Goal: Navigation & Orientation: Find specific page/section

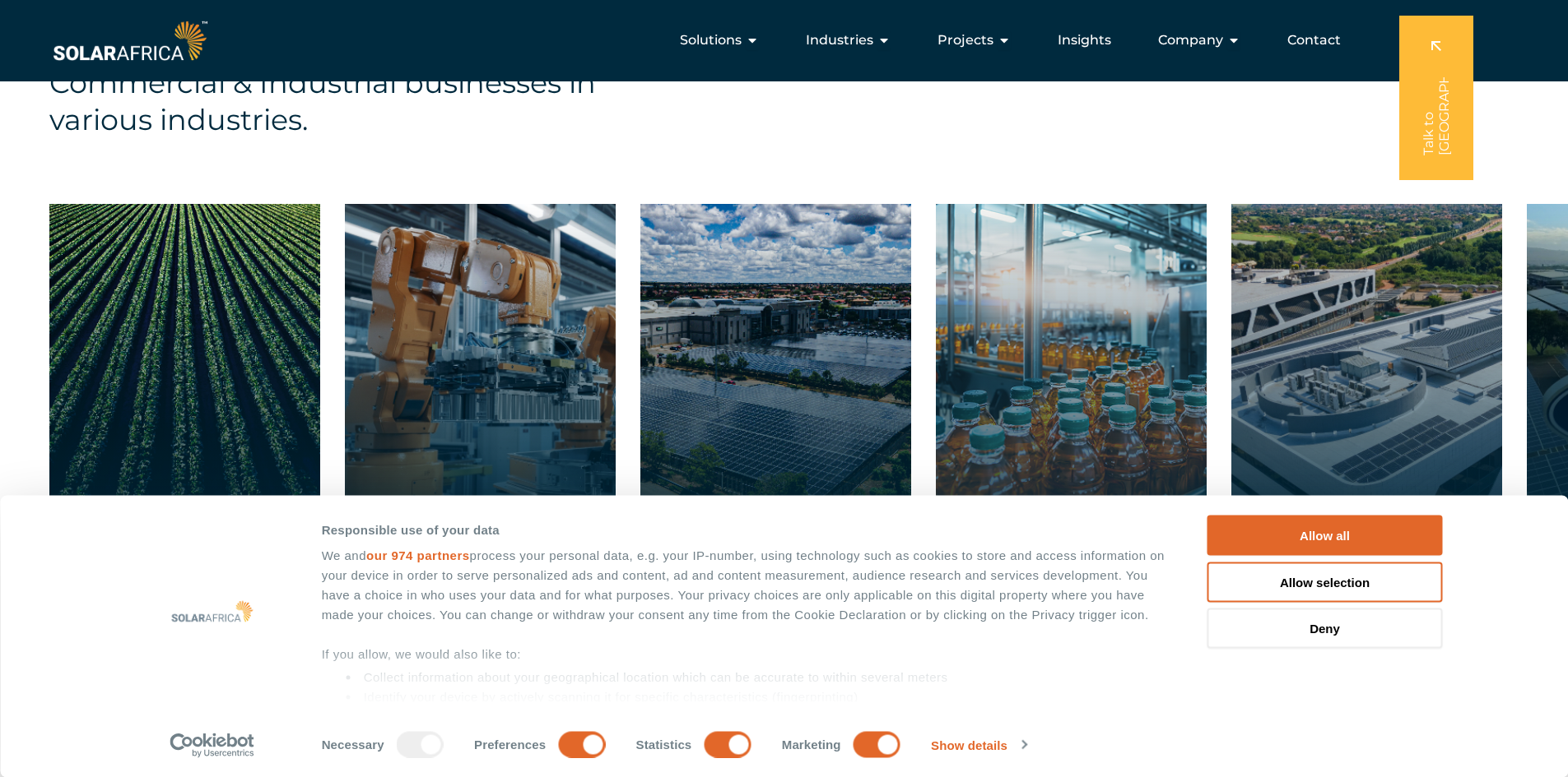
scroll to position [2601, 0]
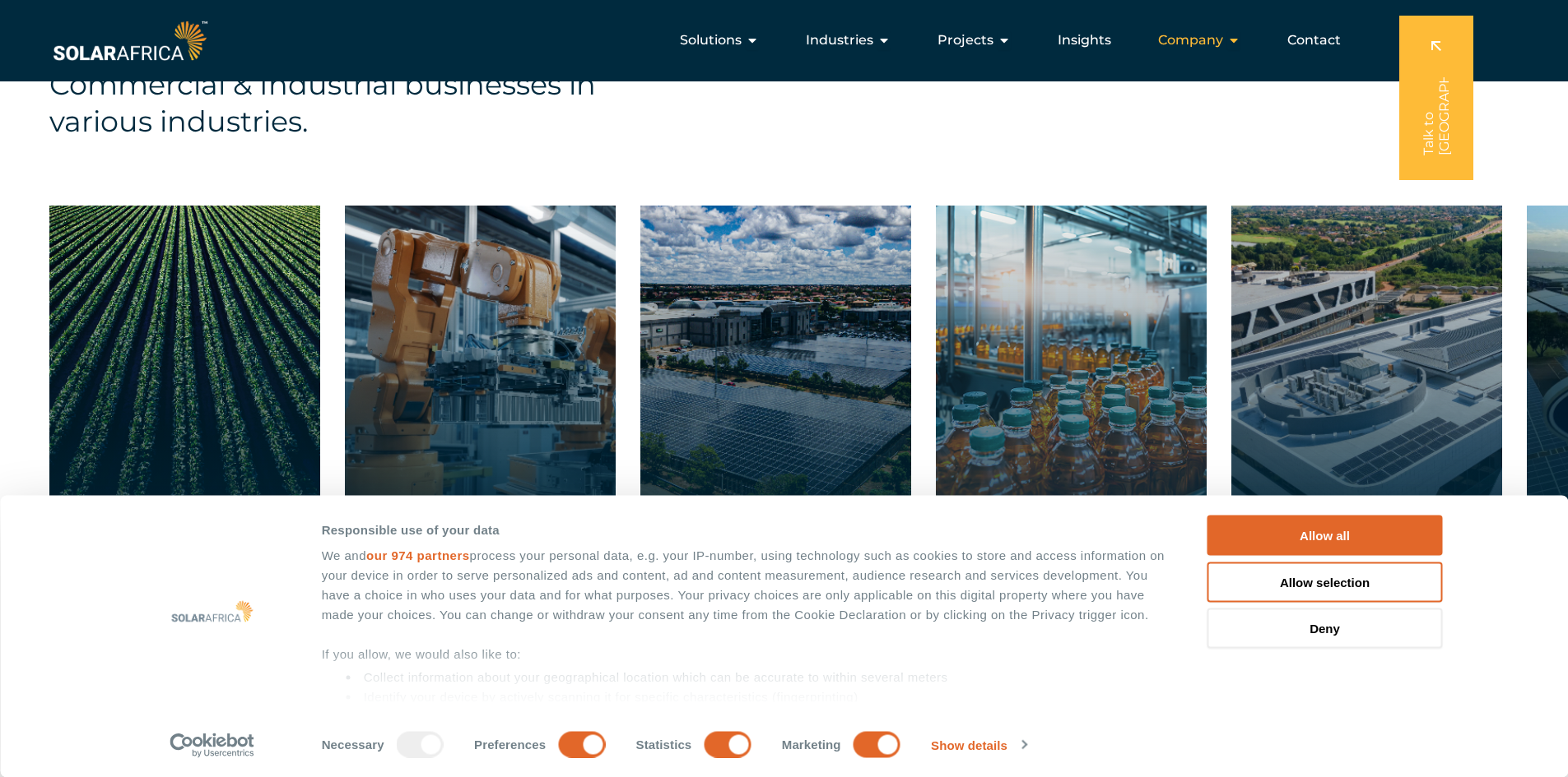
click at [1233, 39] on icon "Menu" at bounding box center [1233, 40] width 13 height 13
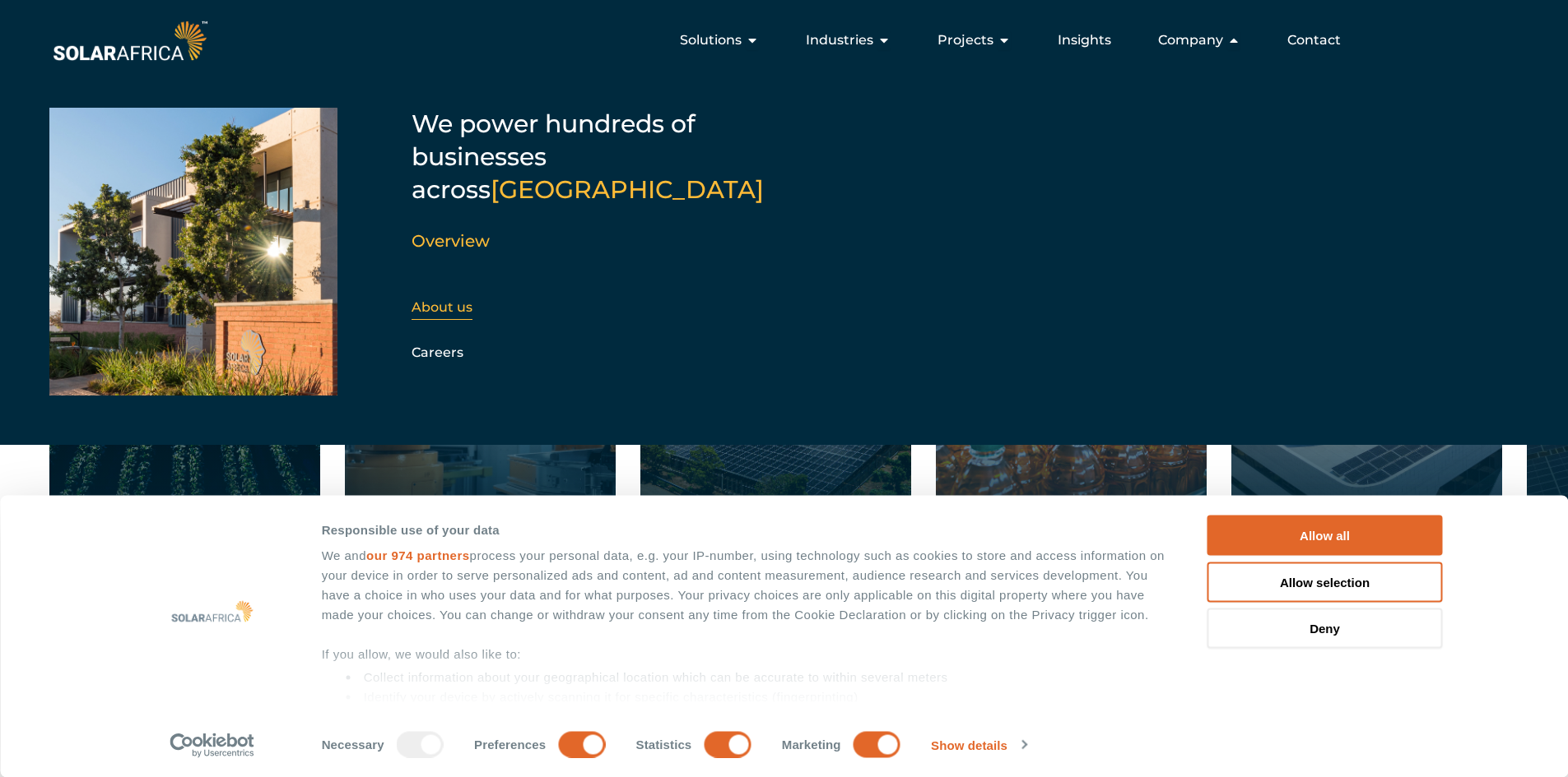
click at [442, 299] on link "About us" at bounding box center [441, 307] width 60 height 16
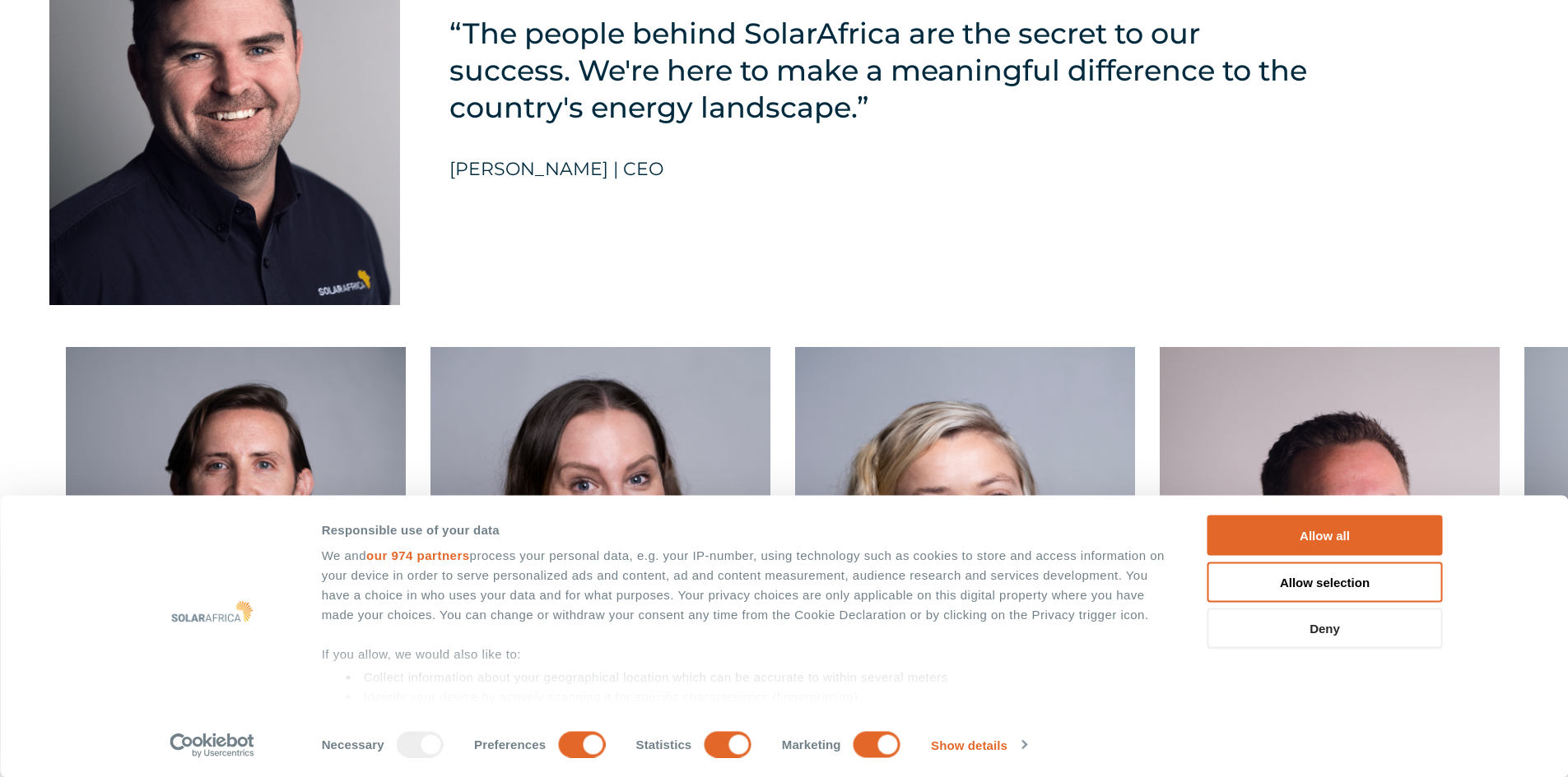
click at [1327, 627] on button "Deny" at bounding box center [1324, 628] width 235 height 40
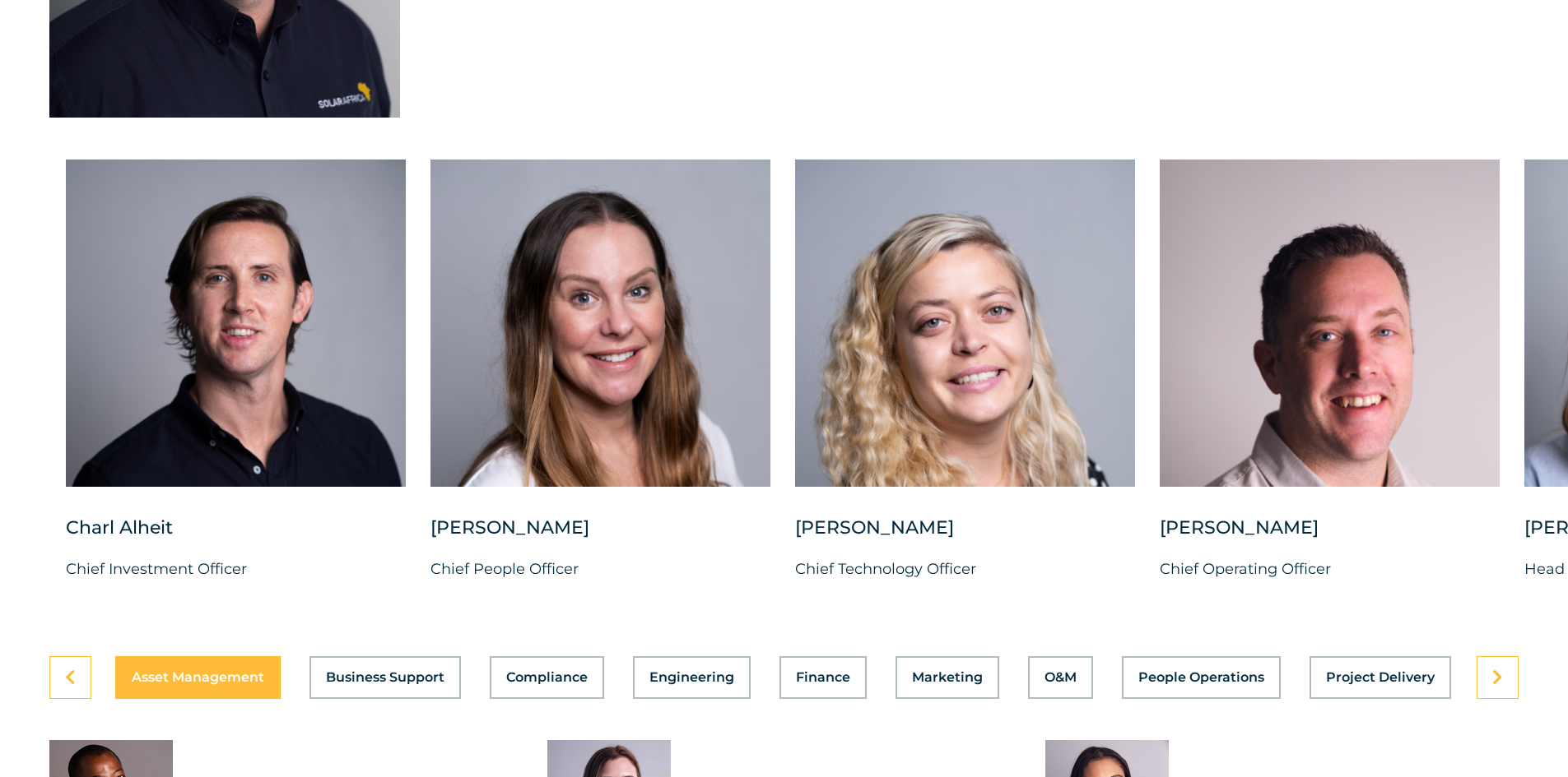
drag, startPoint x: 1560, startPoint y: 1, endPoint x: 1607, endPoint y: 316, distance: 318.5
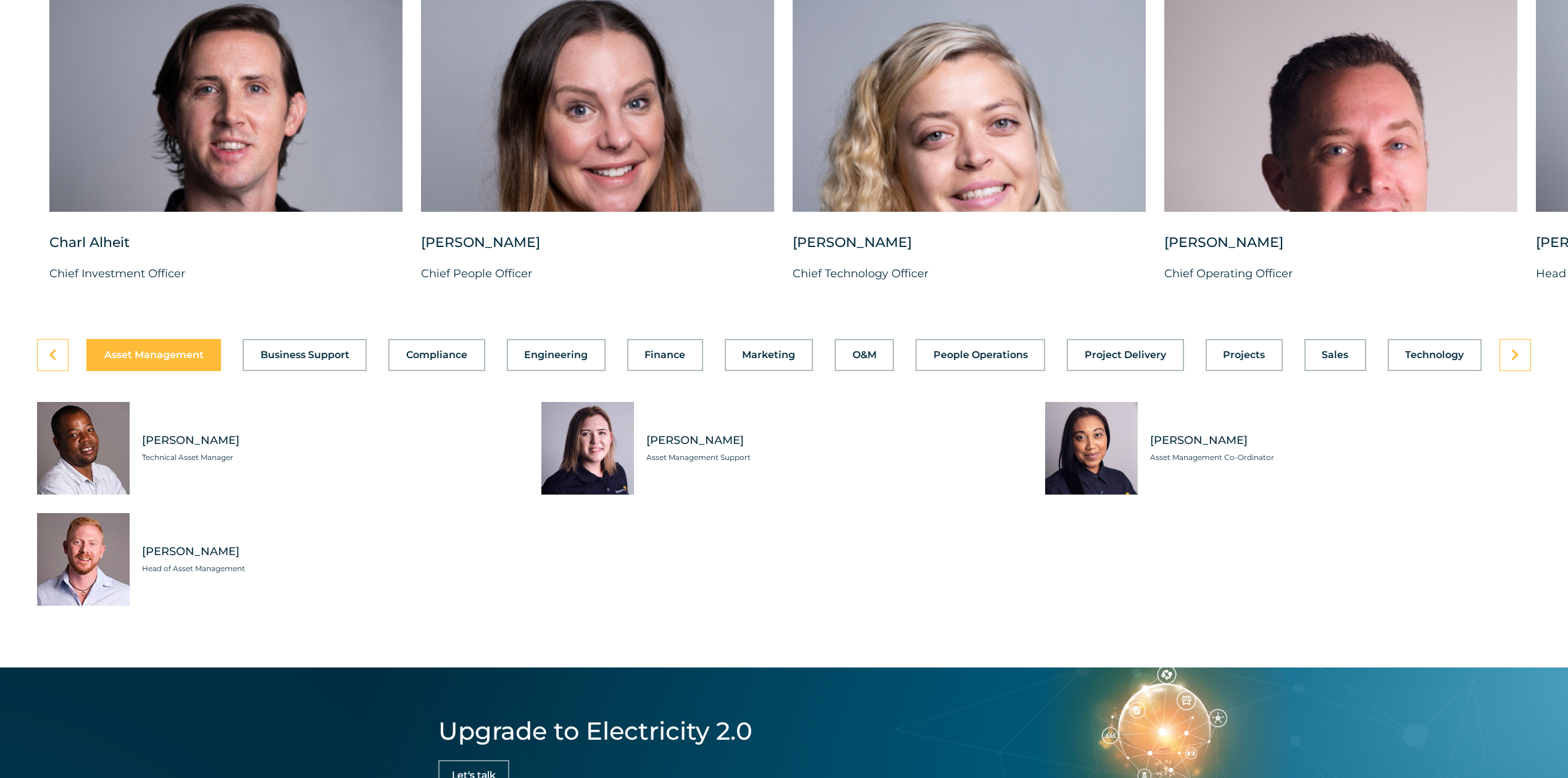
scroll to position [3387, 0]
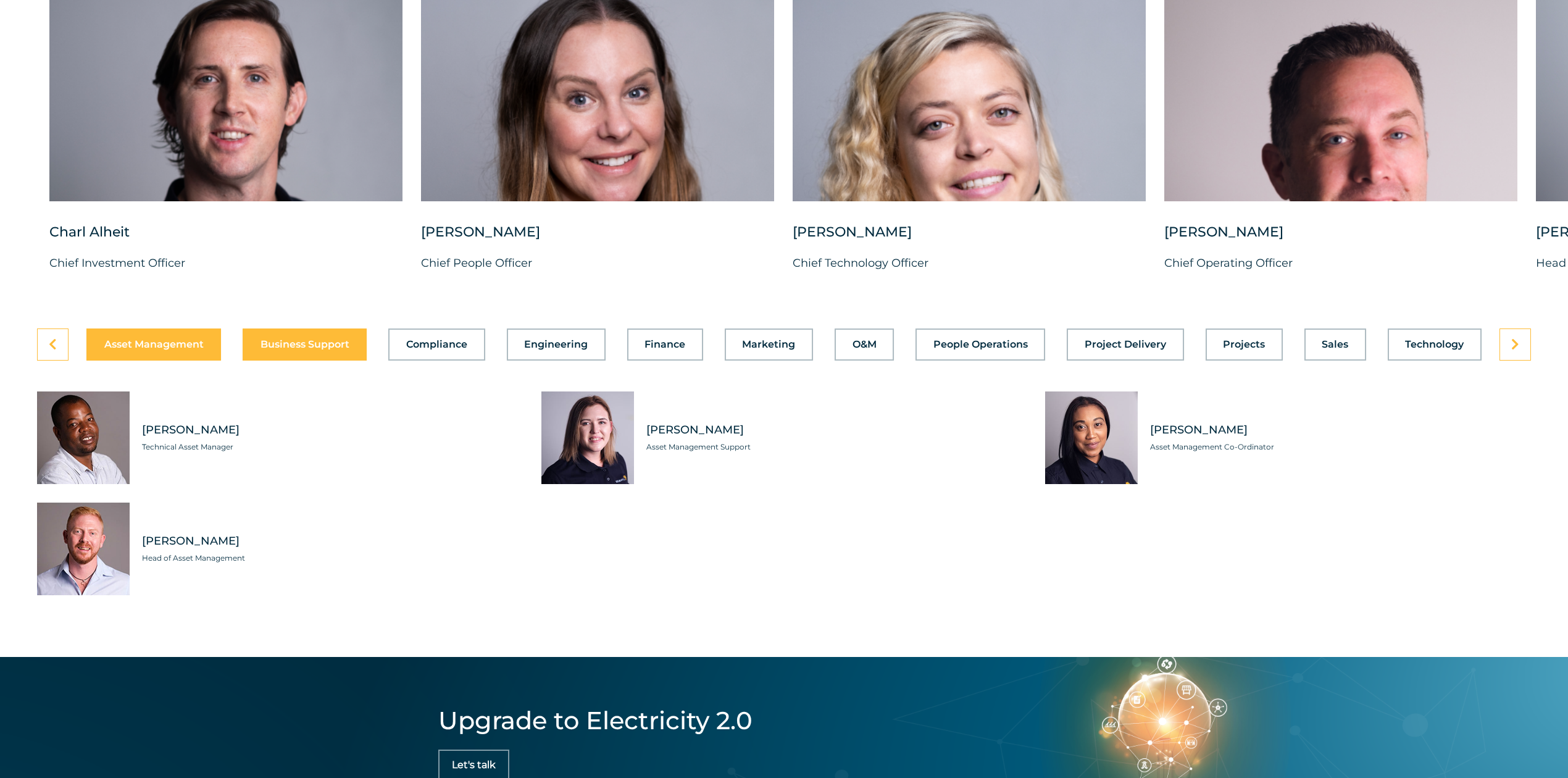
click at [302, 361] on button "Business Support" at bounding box center [305, 345] width 124 height 32
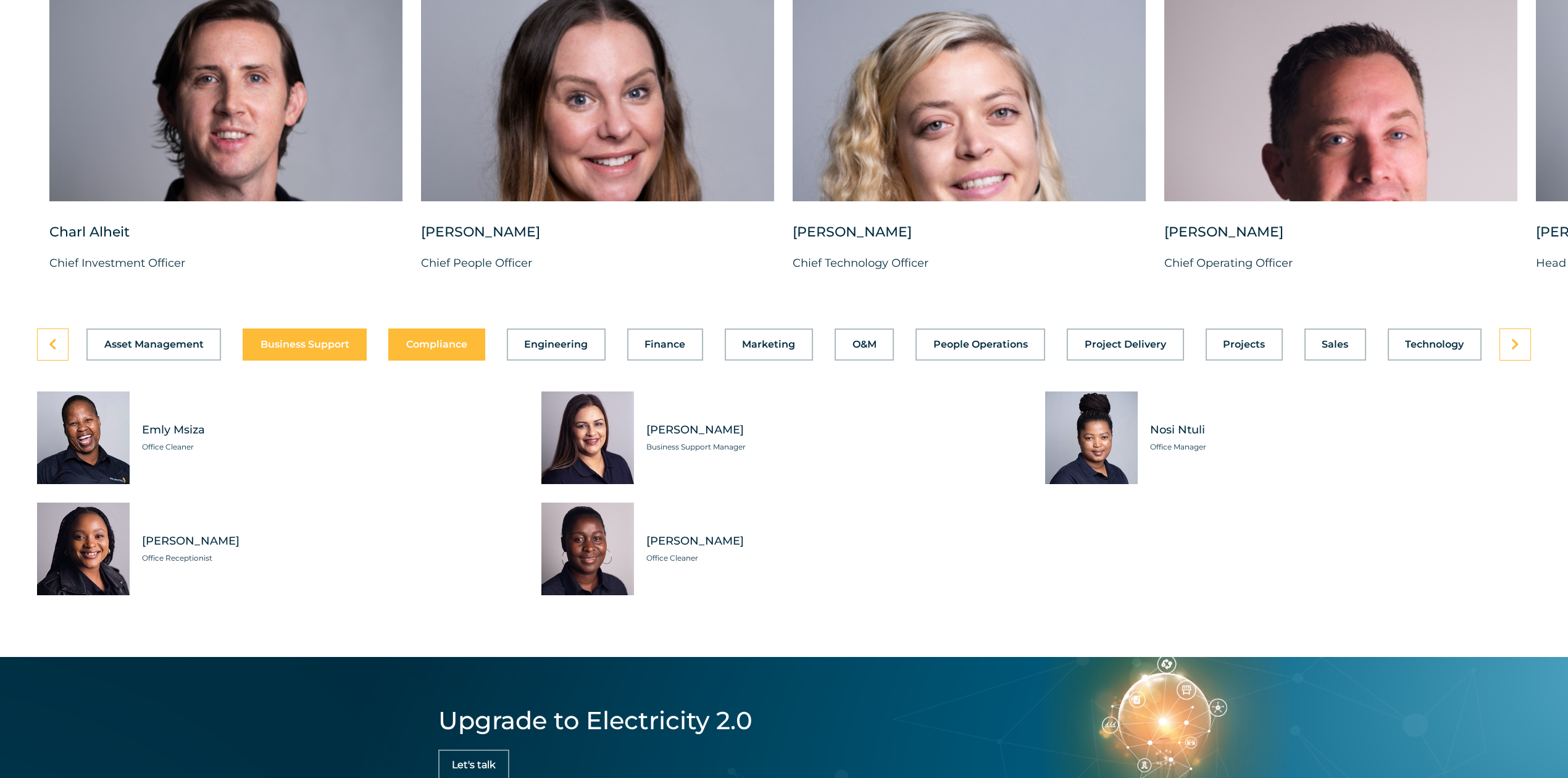
click at [459, 350] on span "Compliance" at bounding box center [437, 345] width 61 height 10
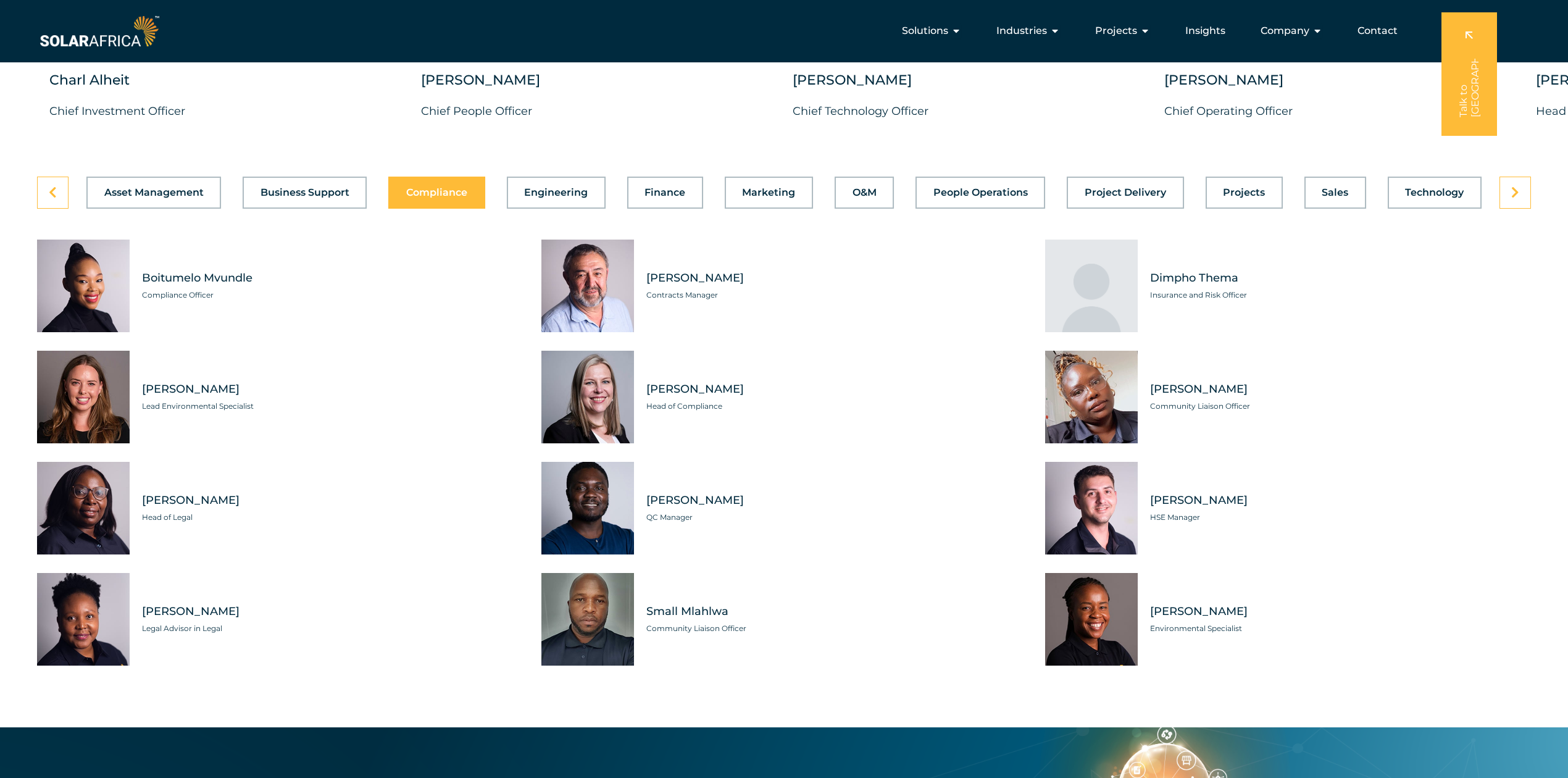
scroll to position [3533, 0]
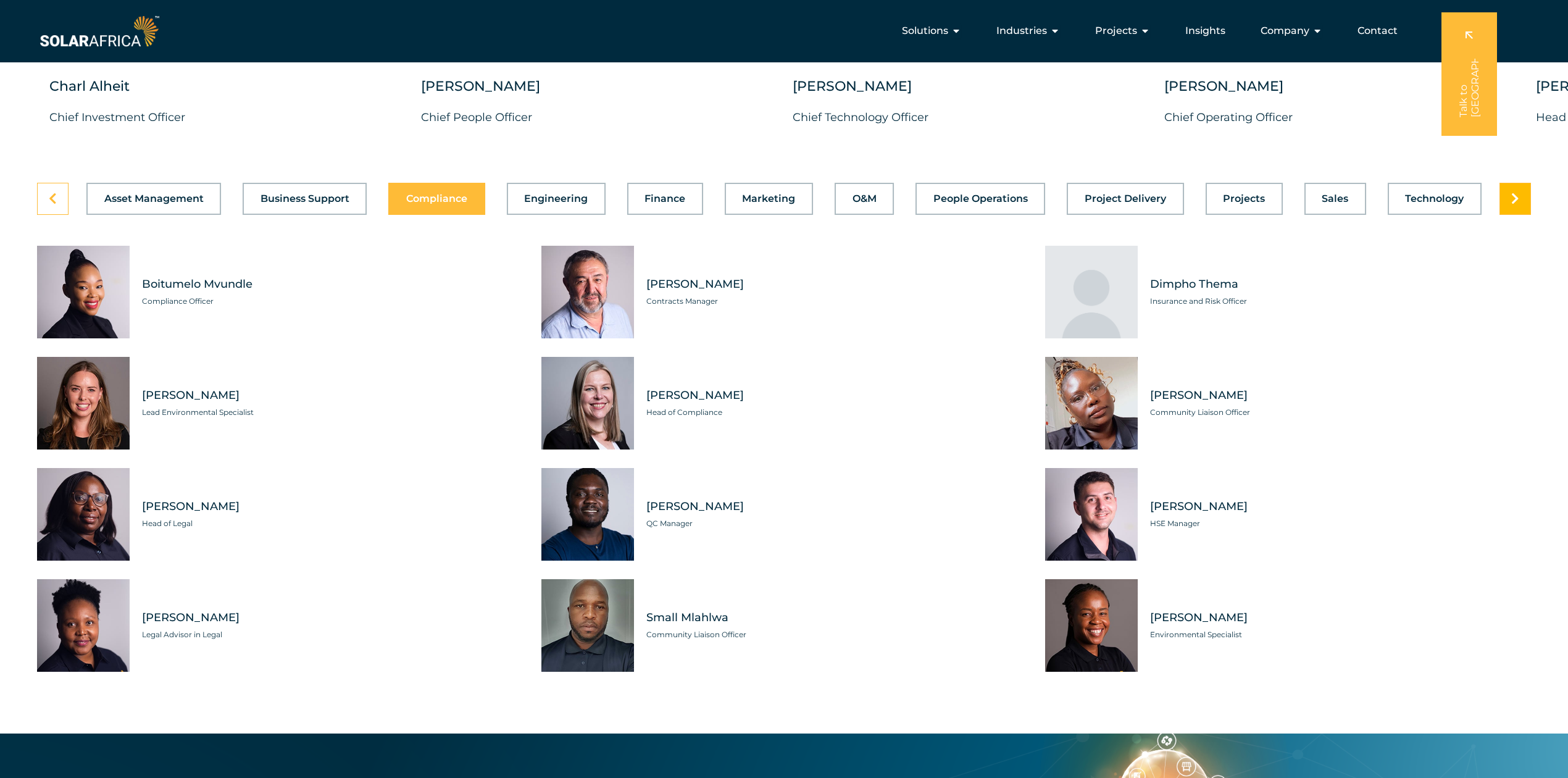
click at [1176, 215] on link at bounding box center [1515, 199] width 31 height 32
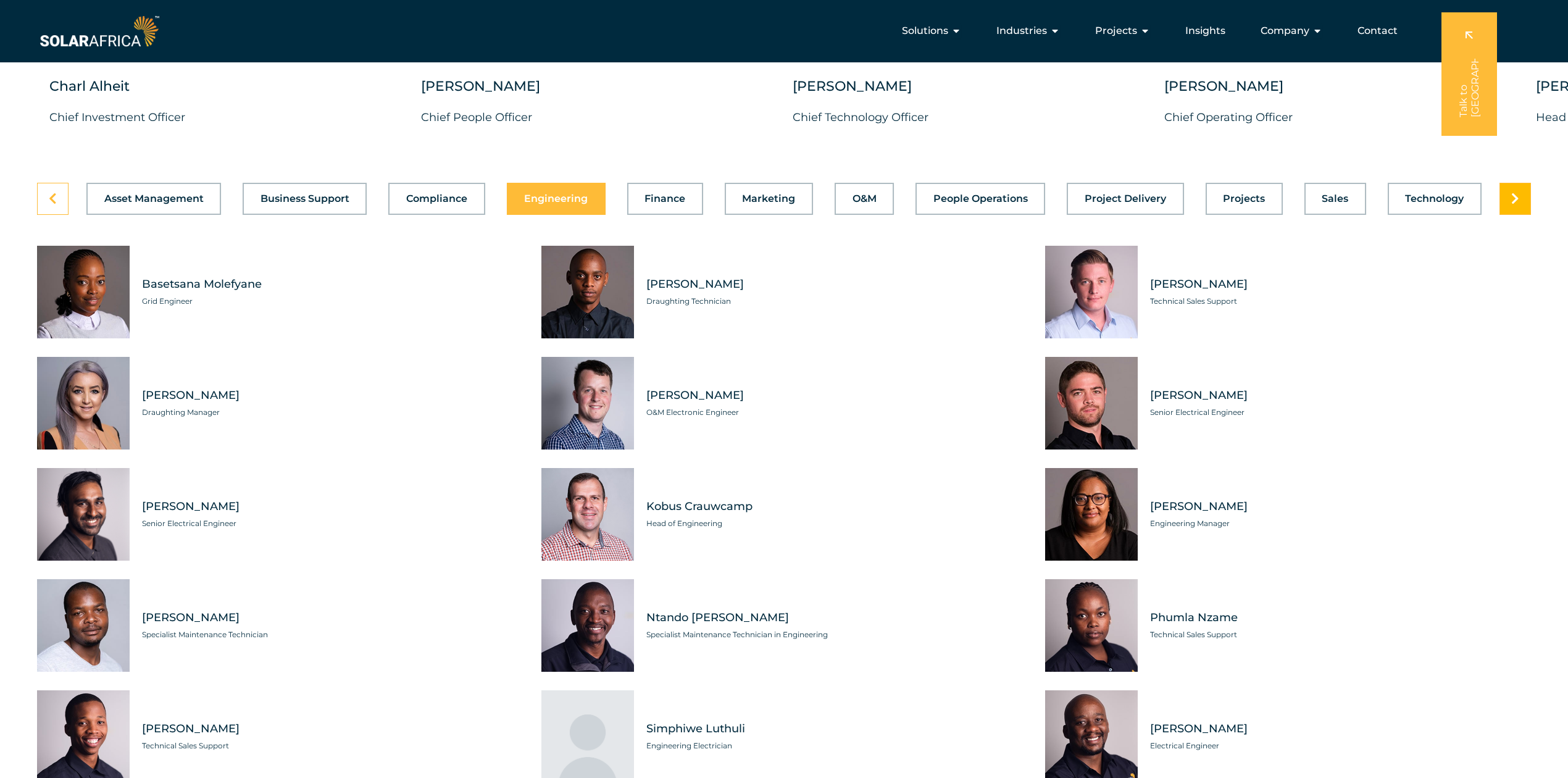
click at [1176, 215] on link at bounding box center [1515, 199] width 31 height 32
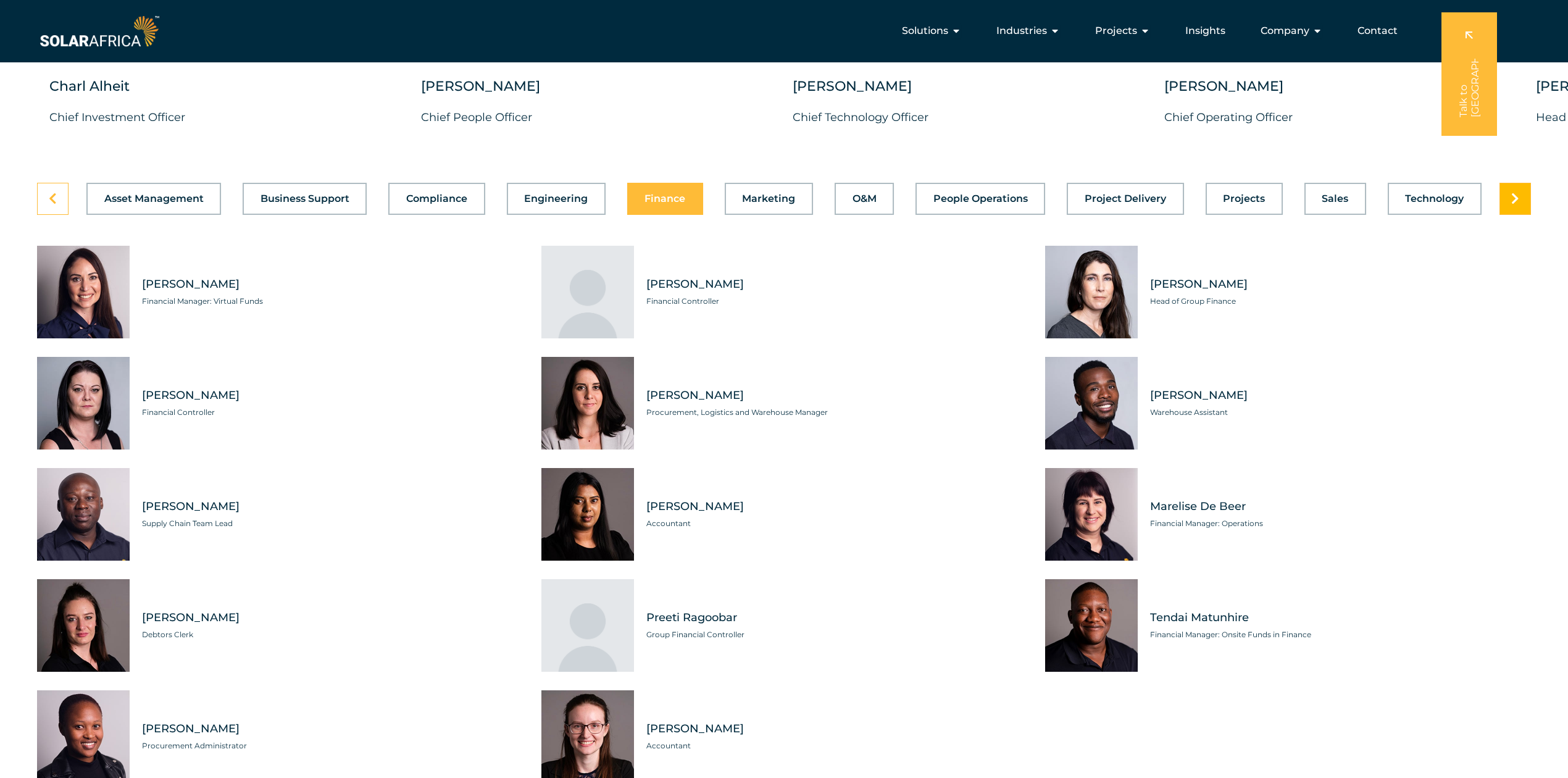
click at [1176, 215] on link at bounding box center [1515, 199] width 31 height 32
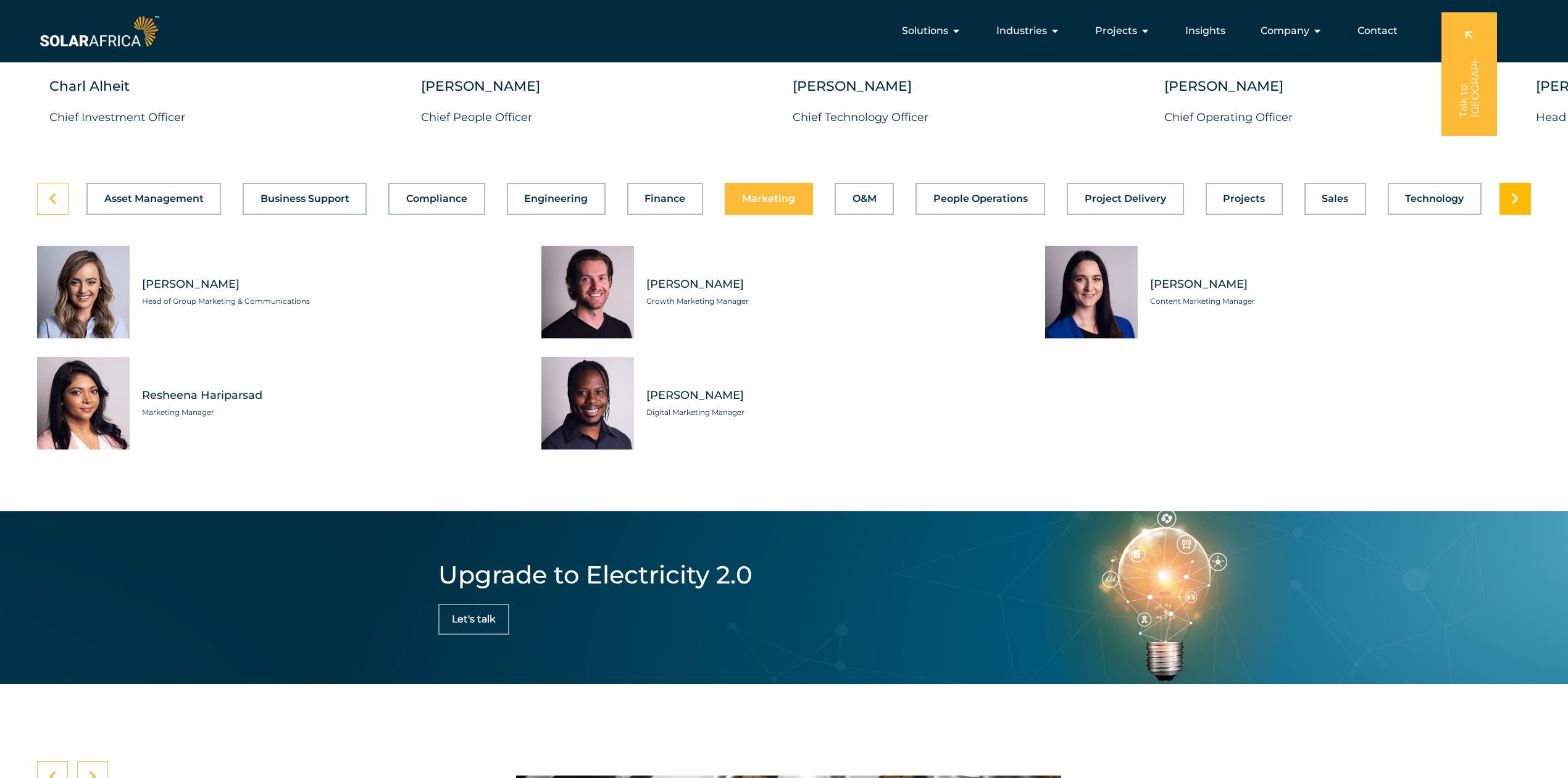
click at [1176, 215] on link at bounding box center [1515, 199] width 31 height 32
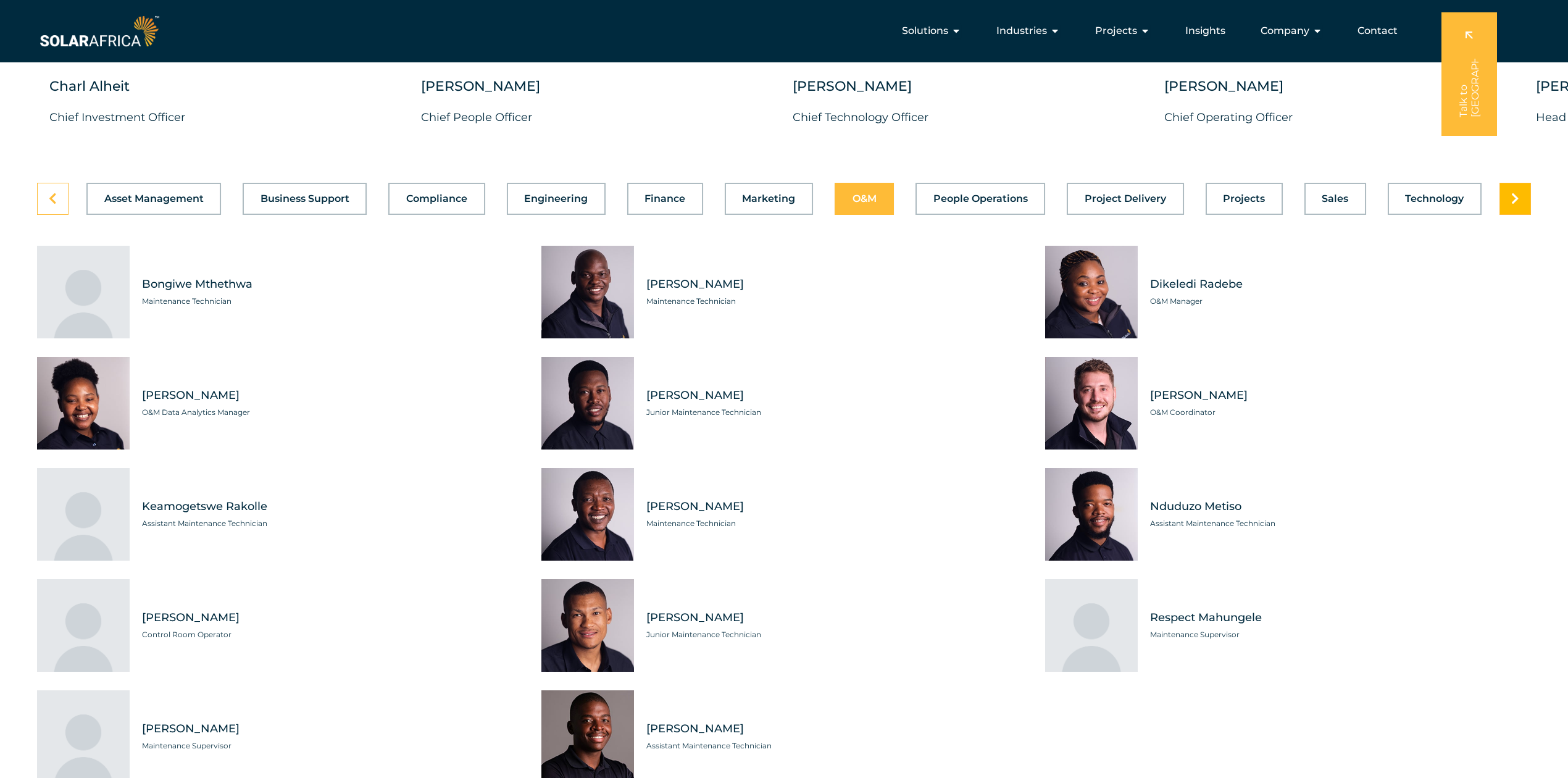
click at [1176, 215] on link at bounding box center [1515, 199] width 31 height 32
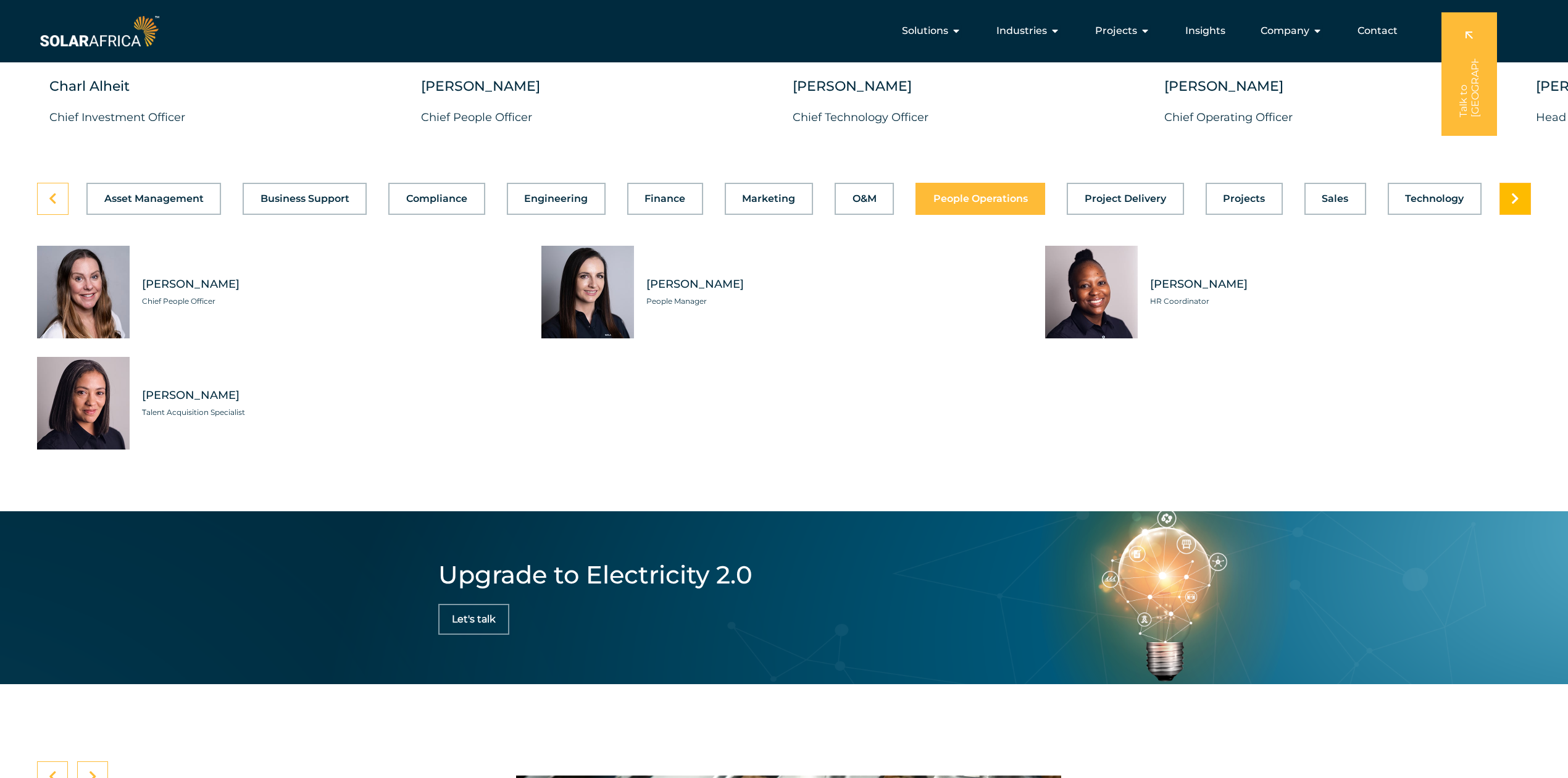
click at [1176, 215] on link at bounding box center [1515, 199] width 31 height 32
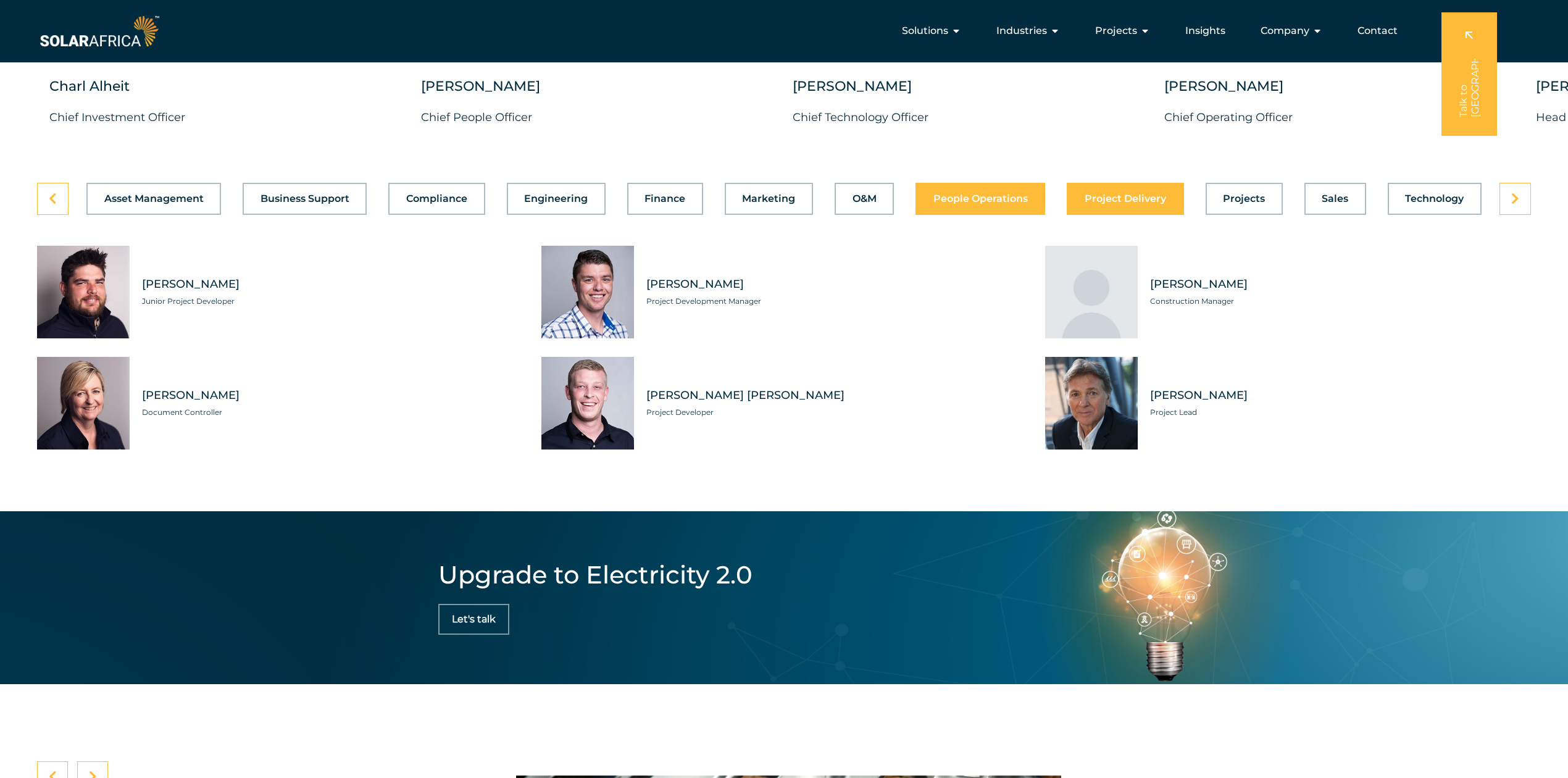
click at [994, 204] on span "People Operations" at bounding box center [980, 199] width 94 height 10
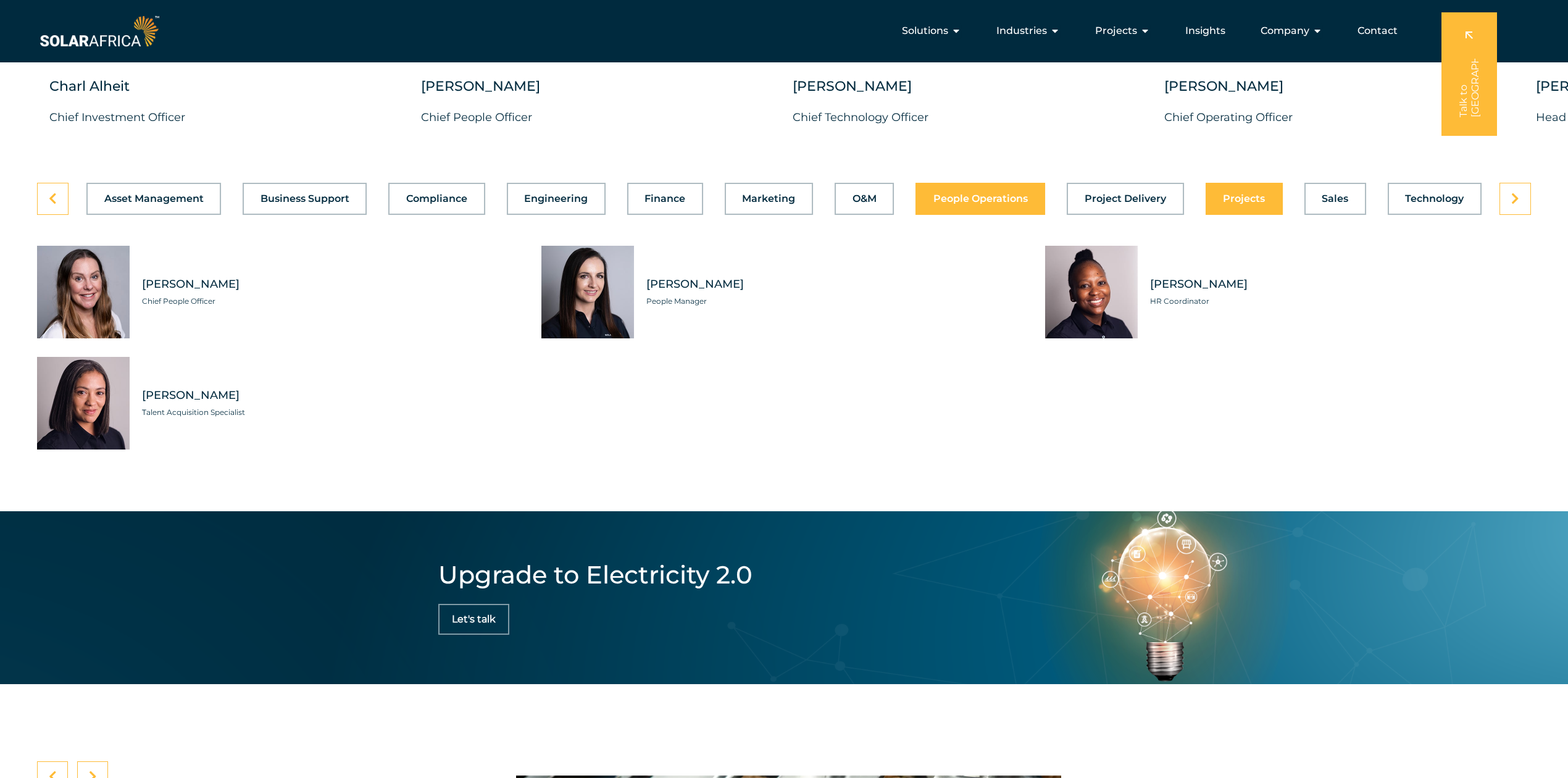
click at [1176, 215] on button "Projects" at bounding box center [1244, 199] width 77 height 32
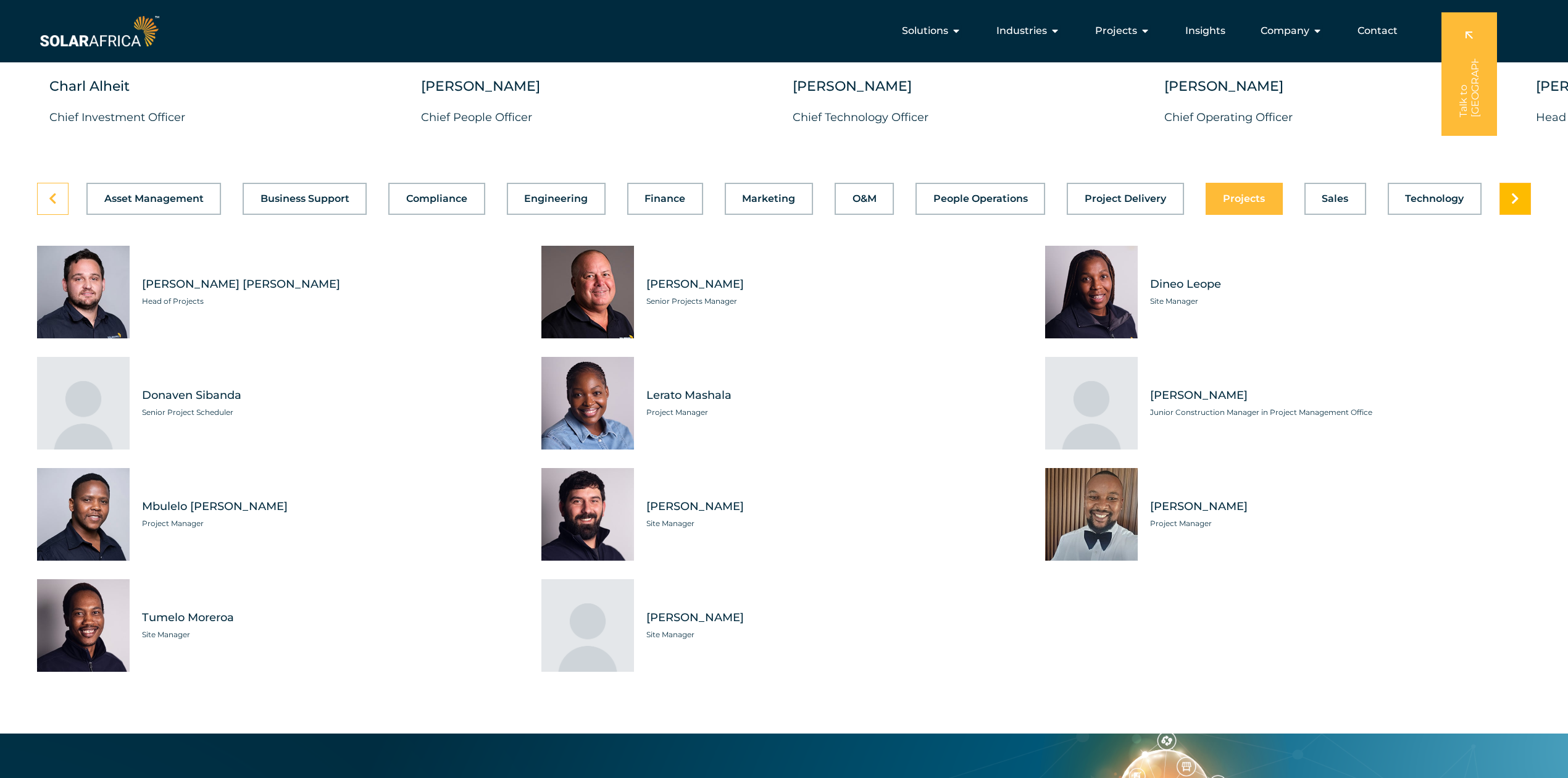
click at [1176, 215] on link at bounding box center [1515, 199] width 31 height 32
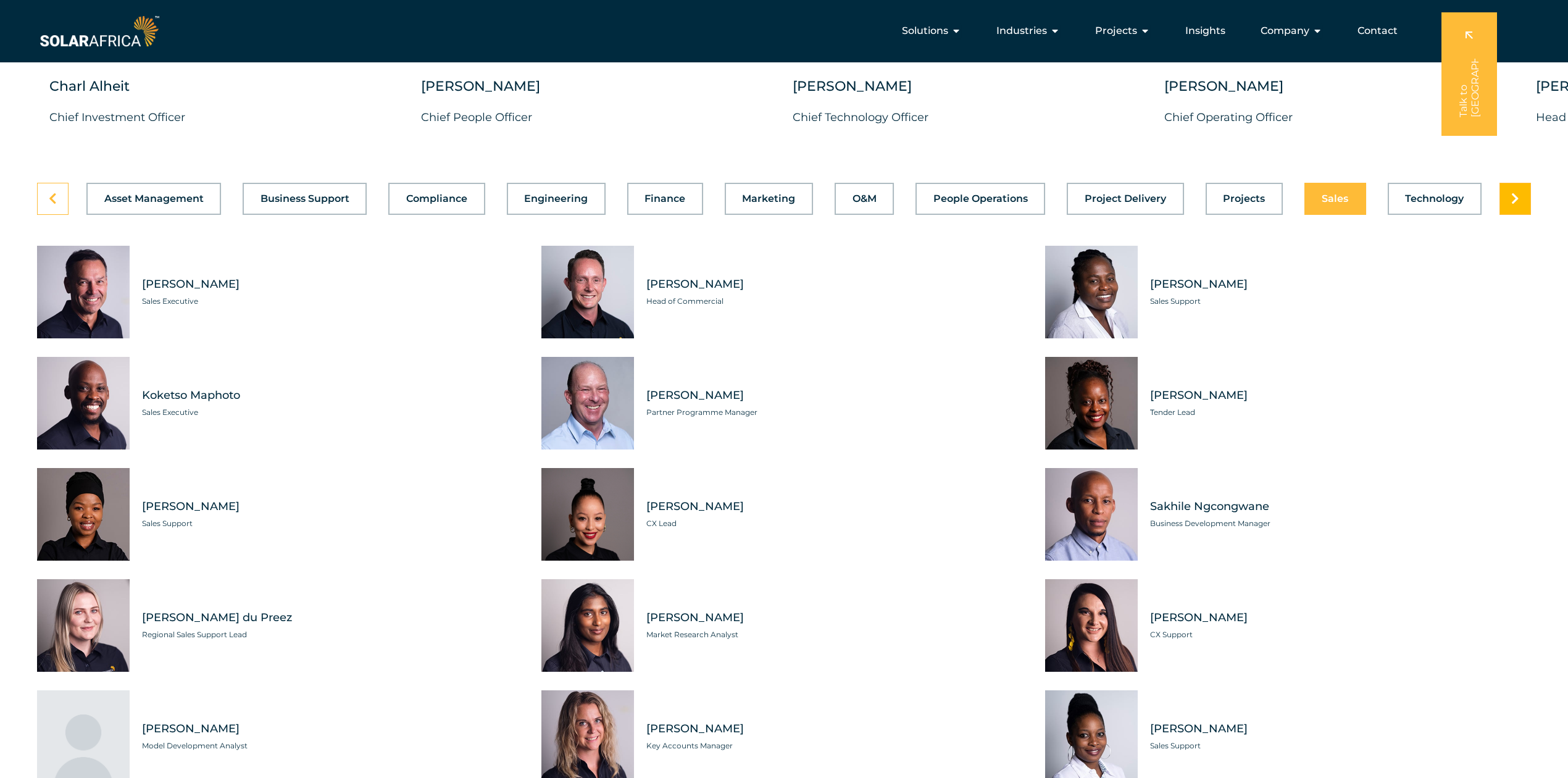
click at [1176, 215] on link at bounding box center [1515, 199] width 31 height 32
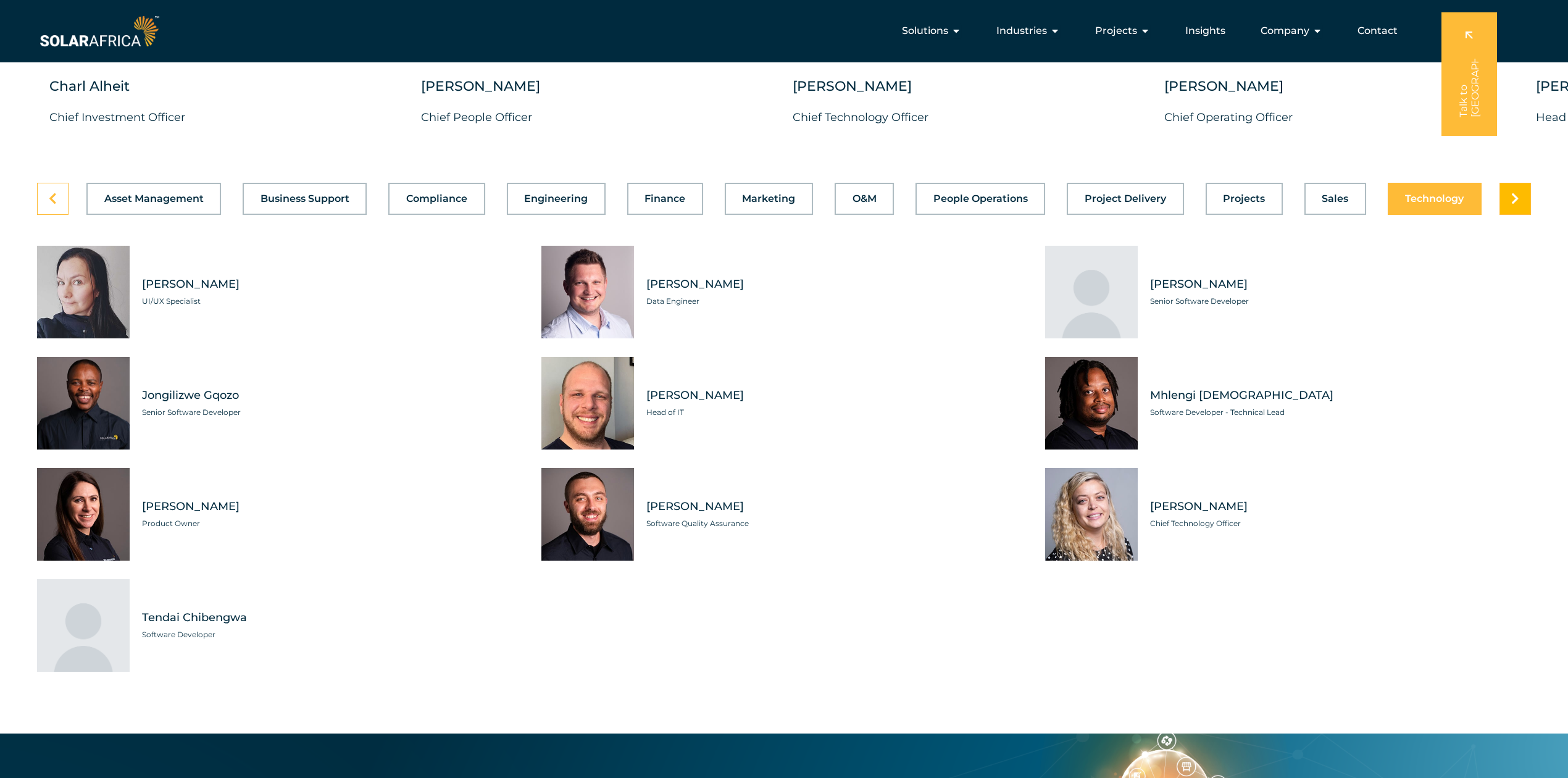
click at [1176, 215] on link at bounding box center [1515, 199] width 31 height 32
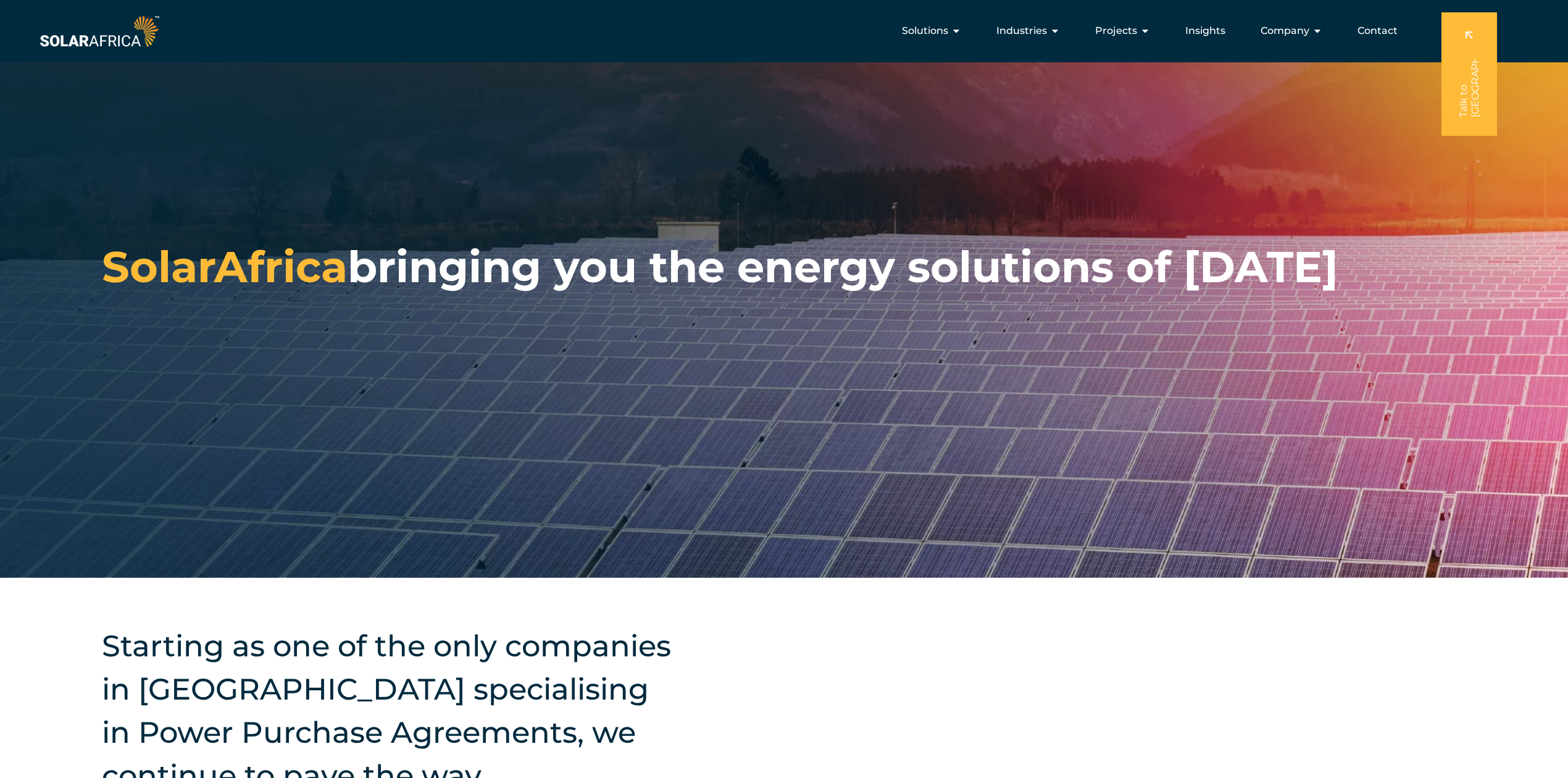
scroll to position [0, 0]
